Goal: Task Accomplishment & Management: Manage account settings

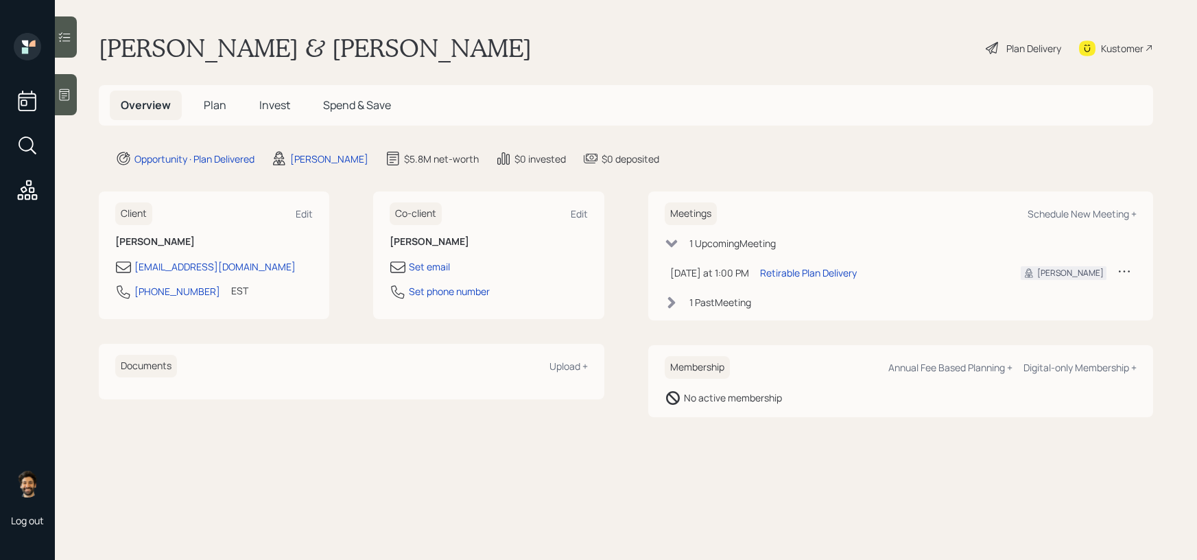
click at [278, 101] on span "Invest" at bounding box center [274, 104] width 31 height 15
